Goal: Task Accomplishment & Management: Use online tool/utility

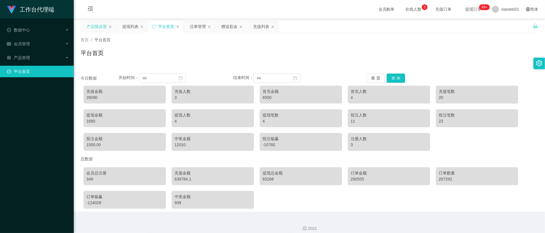
click at [84, 28] on div "产品预设置" at bounding box center [98, 26] width 35 height 11
click at [224, 26] on div "赠送彩金" at bounding box center [230, 26] width 16 height 11
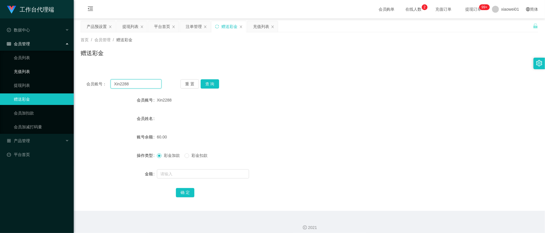
drag, startPoint x: 147, startPoint y: 80, endPoint x: 22, endPoint y: 75, distance: 124.5
click at [24, 75] on section "工作台代理端 数据中心 会员管理 会员列表 充值列表 提现列表 赠送彩金 会员加扣款 会员加减打码量 产品管理 开奖记录 注单管理 产品列表 即时注单 产品预…" at bounding box center [272, 118] width 545 height 237
paste input "Saiyim1994"
type input "Saiyim1994"
drag, startPoint x: 207, startPoint y: 81, endPoint x: 213, endPoint y: 83, distance: 6.8
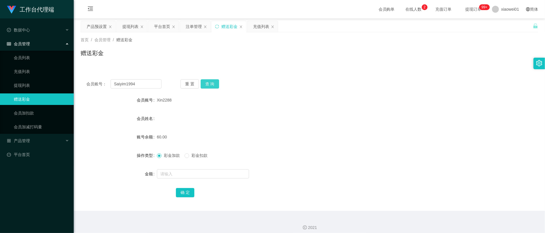
click at [207, 80] on button "查 询" at bounding box center [210, 83] width 18 height 9
click at [190, 169] on input "text" at bounding box center [203, 173] width 92 height 9
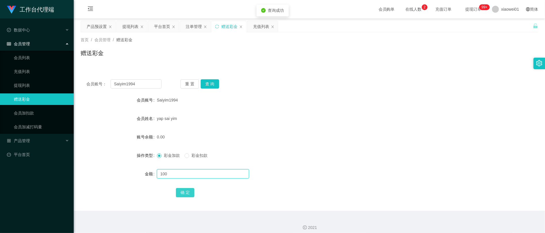
type input "100"
click at [190, 189] on button "确 定" at bounding box center [185, 192] width 18 height 9
click at [287, 133] on div "0.00" at bounding box center [290, 137] width 267 height 12
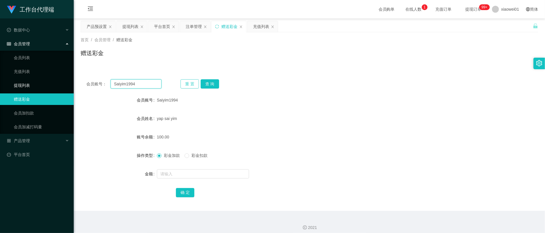
drag, startPoint x: 137, startPoint y: 85, endPoint x: 196, endPoint y: 81, distance: 59.5
click at [0, 77] on html "工作台代理端 数据中心 会员管理 会员列表 充值列表 提现列表 赠送彩金 会员加扣款 会员加减打码量 产品管理 开奖记录 注单管理 产品列表 即时注单 产品预…" at bounding box center [272, 116] width 545 height 233
paste input "EONG6677"
type input "SEONG6677"
click at [215, 80] on button "查 询" at bounding box center [210, 83] width 18 height 9
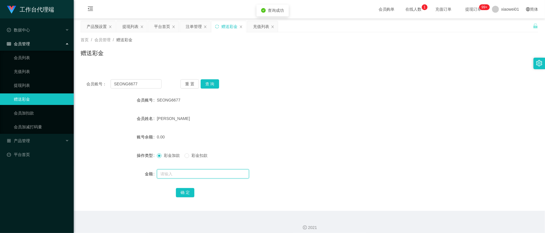
click at [182, 178] on input "text" at bounding box center [203, 173] width 92 height 9
type input "130"
click at [188, 191] on button "确 定" at bounding box center [185, 192] width 18 height 9
click at [355, 145] on form "会员账号 SEONG6677 会员姓名 [PERSON_NAME] 账号余额 0.00 操作类型 彩金加款 彩金扣款 金额 确 定" at bounding box center [310, 146] width 458 height 104
drag, startPoint x: 153, startPoint y: 82, endPoint x: 24, endPoint y: 81, distance: 128.2
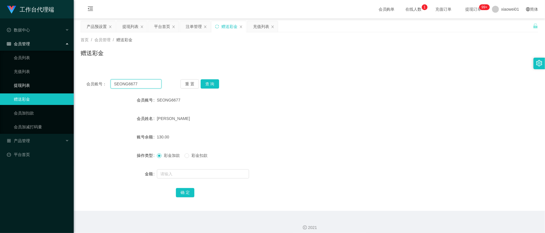
click at [24, 81] on section "工作台代理端 数据中心 会员管理 会员列表 充值列表 提现列表 赠送彩金 会员加扣款 会员加减打码量 产品管理 开奖记录 注单管理 产品列表 即时注单 产品预…" at bounding box center [272, 118] width 545 height 237
paste input "aiyim1994"
type input "Saiyim1994"
click at [221, 84] on div "重 置 查 询" at bounding box center [218, 83] width 75 height 9
click at [217, 84] on button "查 询" at bounding box center [210, 83] width 18 height 9
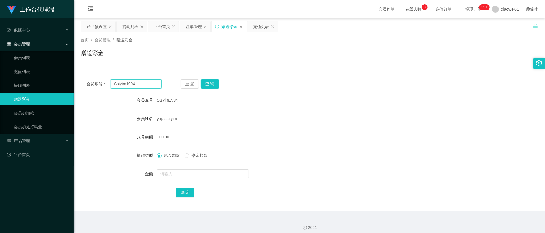
click at [156, 84] on input "Saiyim1994" at bounding box center [136, 83] width 51 height 9
click at [132, 27] on div "提现列表" at bounding box center [130, 26] width 16 height 11
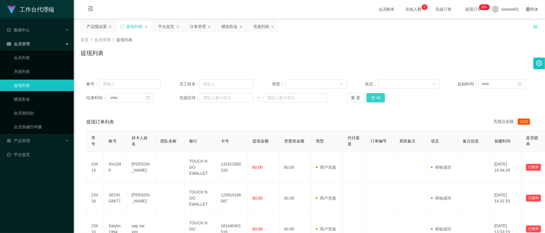
click at [374, 102] on button "查 询" at bounding box center [376, 97] width 18 height 9
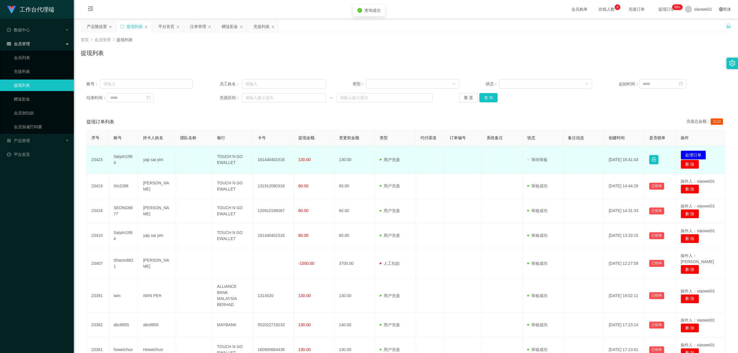
click at [279, 158] on td "161440401516" at bounding box center [273, 160] width 41 height 28
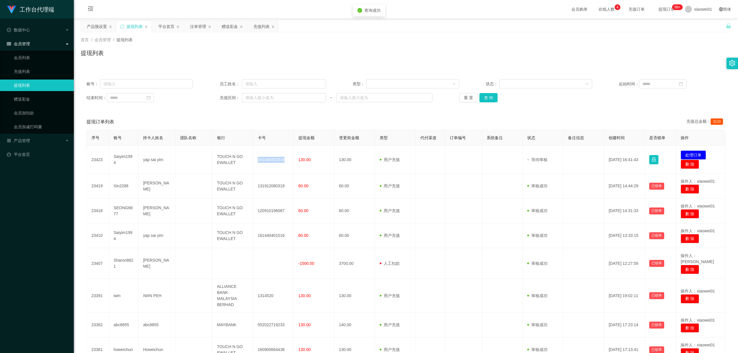
copy td "161440401516"
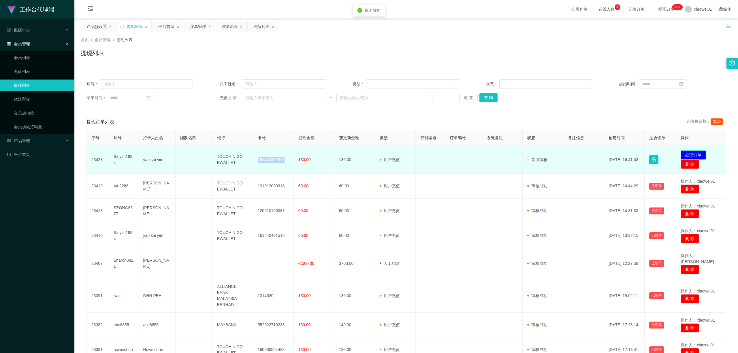
click at [545, 154] on button "处理订单" at bounding box center [692, 154] width 25 height 9
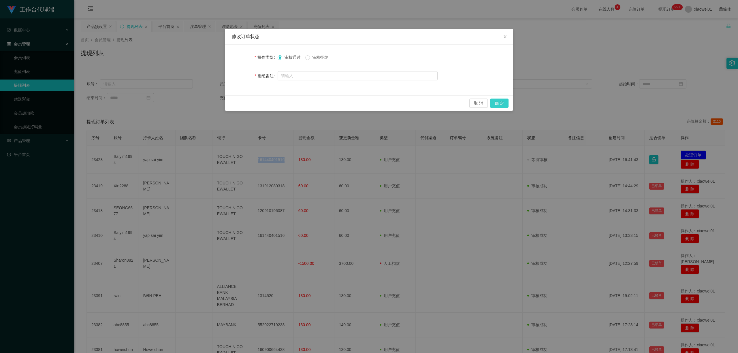
click at [502, 103] on button "确 定" at bounding box center [499, 103] width 18 height 9
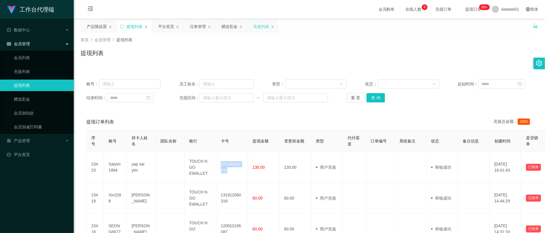
click at [260, 28] on div "充值列表" at bounding box center [261, 26] width 16 height 11
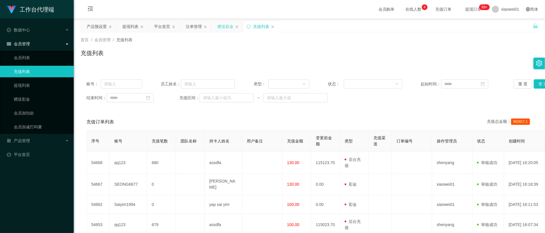
click at [228, 28] on div "赠送彩金" at bounding box center [226, 26] width 16 height 11
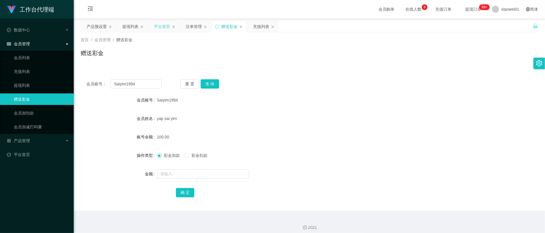
click at [169, 25] on div "平台首页" at bounding box center [162, 26] width 16 height 11
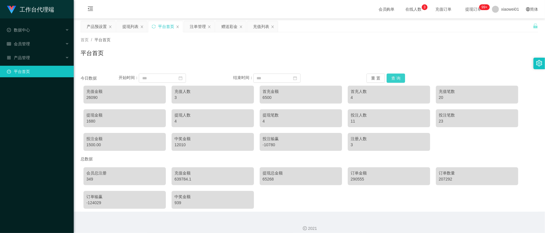
click at [397, 77] on button "查 询" at bounding box center [396, 77] width 18 height 9
click at [396, 81] on button "查 询" at bounding box center [396, 77] width 18 height 9
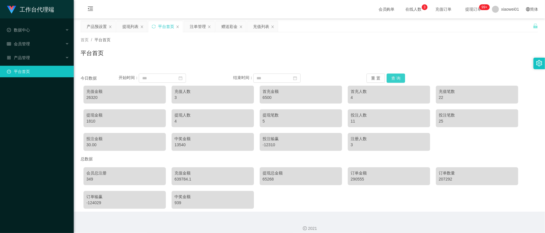
click at [396, 80] on button "查 询" at bounding box center [396, 77] width 18 height 9
click at [391, 77] on button "查 询" at bounding box center [396, 77] width 18 height 9
click at [88, 99] on div "29975" at bounding box center [124, 97] width 77 height 6
drag, startPoint x: 86, startPoint y: 97, endPoint x: 100, endPoint y: 95, distance: 14.8
click at [100, 95] on div "充值金额 29975" at bounding box center [125, 95] width 82 height 18
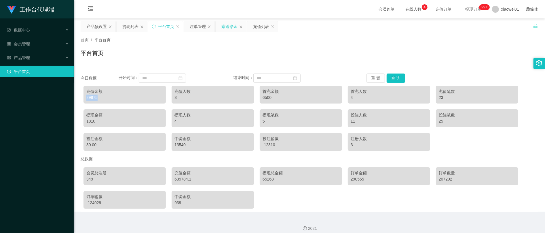
click at [230, 27] on div "赠送彩金" at bounding box center [230, 26] width 16 height 11
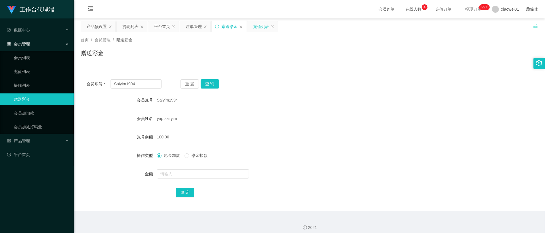
click at [263, 25] on div "充值列表" at bounding box center [261, 26] width 16 height 11
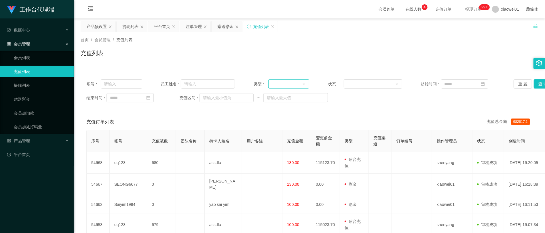
click at [296, 87] on div at bounding box center [287, 84] width 30 height 9
click at [288, 100] on li "后台充值" at bounding box center [287, 96] width 41 height 9
click at [538, 82] on button "查 询" at bounding box center [543, 83] width 18 height 9
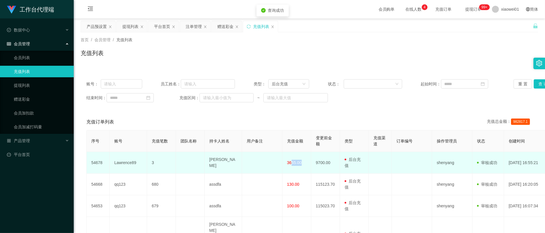
drag, startPoint x: 289, startPoint y: 169, endPoint x: 300, endPoint y: 169, distance: 10.9
click at [300, 165] on span "3655.00" at bounding box center [294, 162] width 15 height 5
click at [294, 165] on span "3655.00" at bounding box center [294, 162] width 15 height 5
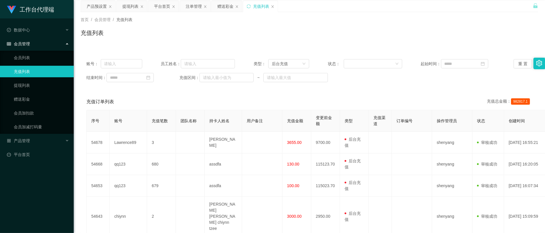
scroll to position [38, 0]
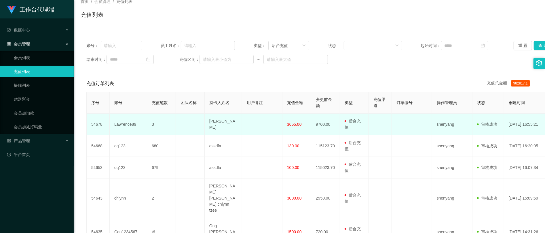
click at [294, 125] on td "3655.00" at bounding box center [297, 125] width 29 height 22
click at [293, 126] on span "3655.00" at bounding box center [294, 124] width 15 height 5
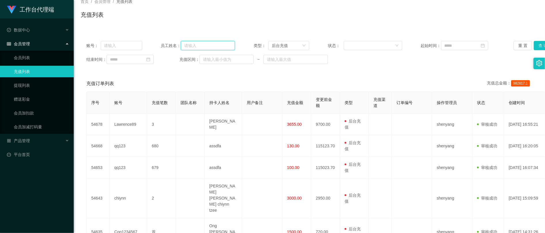
click at [205, 44] on input "text" at bounding box center [208, 45] width 54 height 9
type input "8345"
drag, startPoint x: 215, startPoint y: 46, endPoint x: 143, endPoint y: 37, distance: 72.2
click at [144, 38] on div "账号： 员工姓名： 8345 类型： 后台充值 状态： 起始时间： 重 置 查 询 结束时间： 充值区间： ~" at bounding box center [310, 52] width 458 height 35
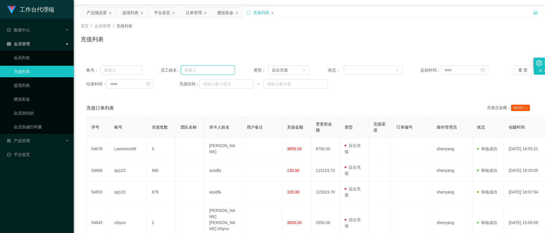
scroll to position [0, 0]
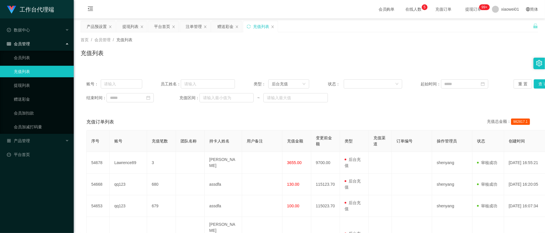
click at [398, 47] on div "首页 / 会员管理 / 充值列表 / 充值列表" at bounding box center [310, 49] width 458 height 25
click at [326, 56] on div "充值列表" at bounding box center [310, 55] width 458 height 13
click at [227, 26] on div "赠送彩金" at bounding box center [226, 26] width 16 height 11
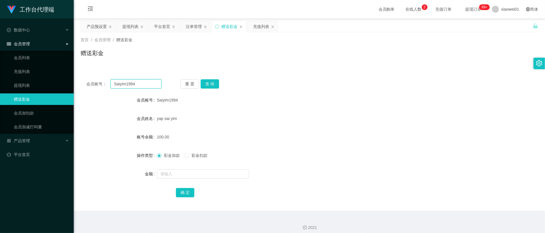
drag, startPoint x: 146, startPoint y: 84, endPoint x: 146, endPoint y: 71, distance: 13.8
click at [49, 73] on section "工作台代理端 数据中心 会员管理 会员列表 充值列表 提现列表 赠送彩金 会员加扣款 会员加减打码量 产品管理 开奖记录 注单管理 产品列表 即时注单 产品预…" at bounding box center [272, 118] width 545 height 237
paste input "EONG6677"
type input "SEONG6677"
click at [210, 79] on button "查 询" at bounding box center [210, 83] width 18 height 9
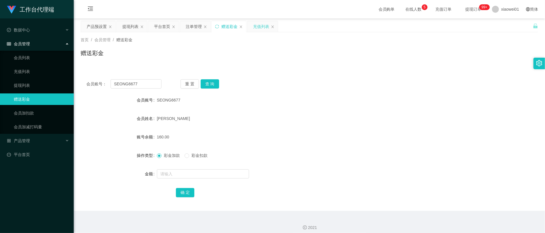
click at [257, 26] on div "充值列表" at bounding box center [261, 26] width 16 height 11
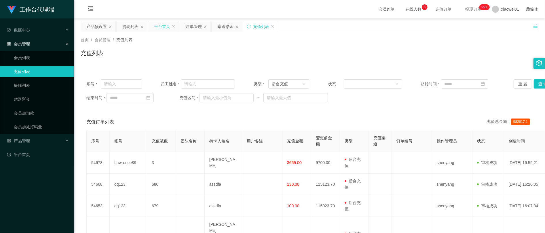
click at [162, 27] on div "平台首页" at bounding box center [162, 26] width 16 height 11
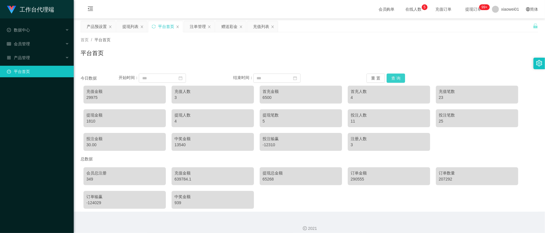
click at [393, 75] on button "查 询" at bounding box center [396, 77] width 18 height 9
click at [231, 17] on div "会员购单 在线人数 0 1 2 3 4 5 6 7 8 9 0 1 2 3 4 5 6 7 8 9 0 1 2 3 4 5 6 7 8 9 充值订单 提现订单…" at bounding box center [310, 9] width 472 height 19
click at [232, 23] on div "赠送彩金" at bounding box center [230, 26] width 16 height 11
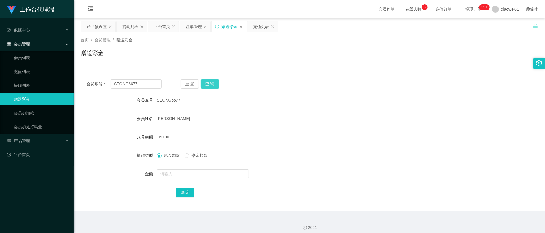
click at [215, 87] on button "查 询" at bounding box center [210, 83] width 18 height 9
click at [129, 27] on div "提现列表" at bounding box center [130, 26] width 16 height 11
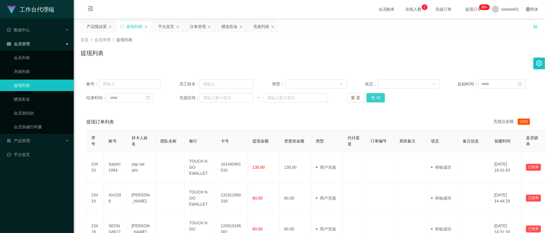
drag, startPoint x: 372, startPoint y: 103, endPoint x: 368, endPoint y: 103, distance: 3.7
click at [372, 102] on button "查 询" at bounding box center [376, 97] width 18 height 9
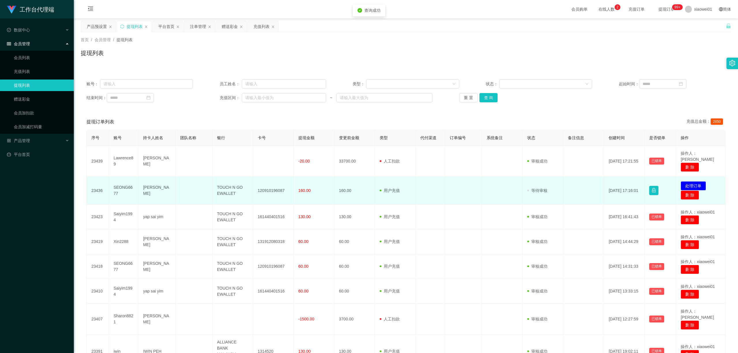
click at [545, 177] on td "发起代付 处理订单 删 除" at bounding box center [700, 191] width 49 height 28
click at [545, 181] on button "处理订单" at bounding box center [692, 185] width 25 height 9
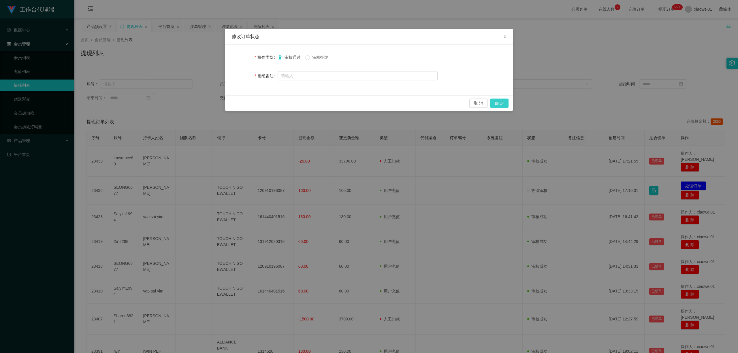
click at [505, 101] on button "确 定" at bounding box center [499, 103] width 18 height 9
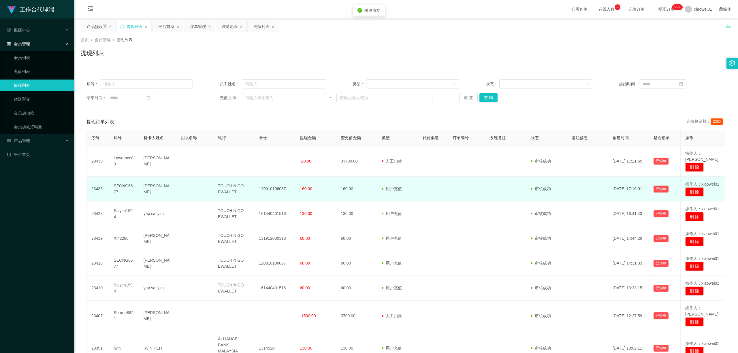
click at [272, 183] on td "120910196087" at bounding box center [274, 189] width 41 height 25
drag, startPoint x: 272, startPoint y: 183, endPoint x: 300, endPoint y: 180, distance: 28.4
click at [272, 183] on td "120910196087" at bounding box center [274, 189] width 41 height 25
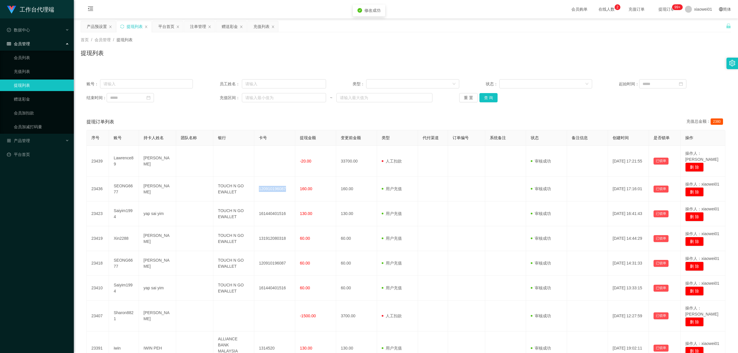
copy td "120910196087"
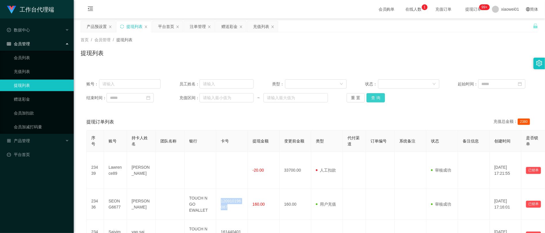
click at [377, 101] on button "查 询" at bounding box center [376, 97] width 18 height 9
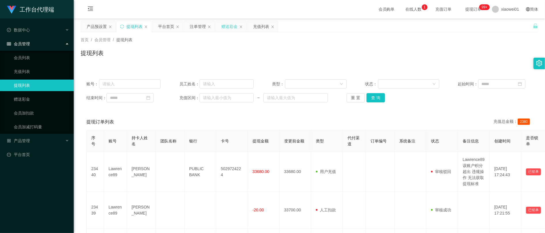
click at [224, 26] on div "赠送彩金" at bounding box center [230, 26] width 16 height 11
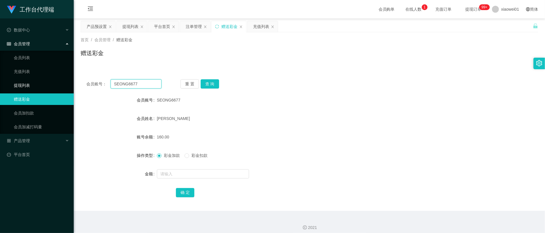
drag, startPoint x: 142, startPoint y: 84, endPoint x: 47, endPoint y: 83, distance: 95.1
click at [50, 83] on section "工作台代理端 数据中心 会员管理 会员列表 充值列表 提现列表 赠送彩金 会员加扣款 会员加减打码量 产品管理 开奖记录 注单管理 产品列表 即时注单 产品预…" at bounding box center [272, 118] width 545 height 237
paste input "sharon8821"
type input "sharon8821"
click at [213, 82] on button "查 询" at bounding box center [210, 83] width 18 height 9
